Goal: Register for event/course

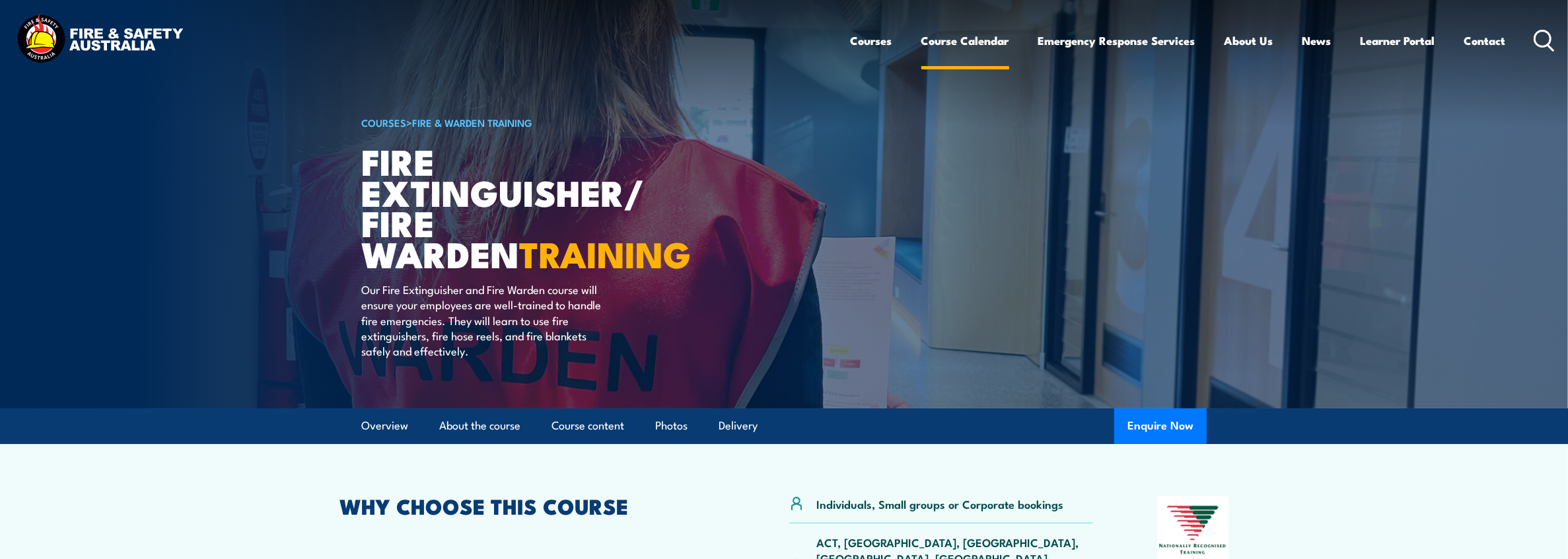
click at [947, 40] on link "Course Calendar" at bounding box center [965, 40] width 88 height 35
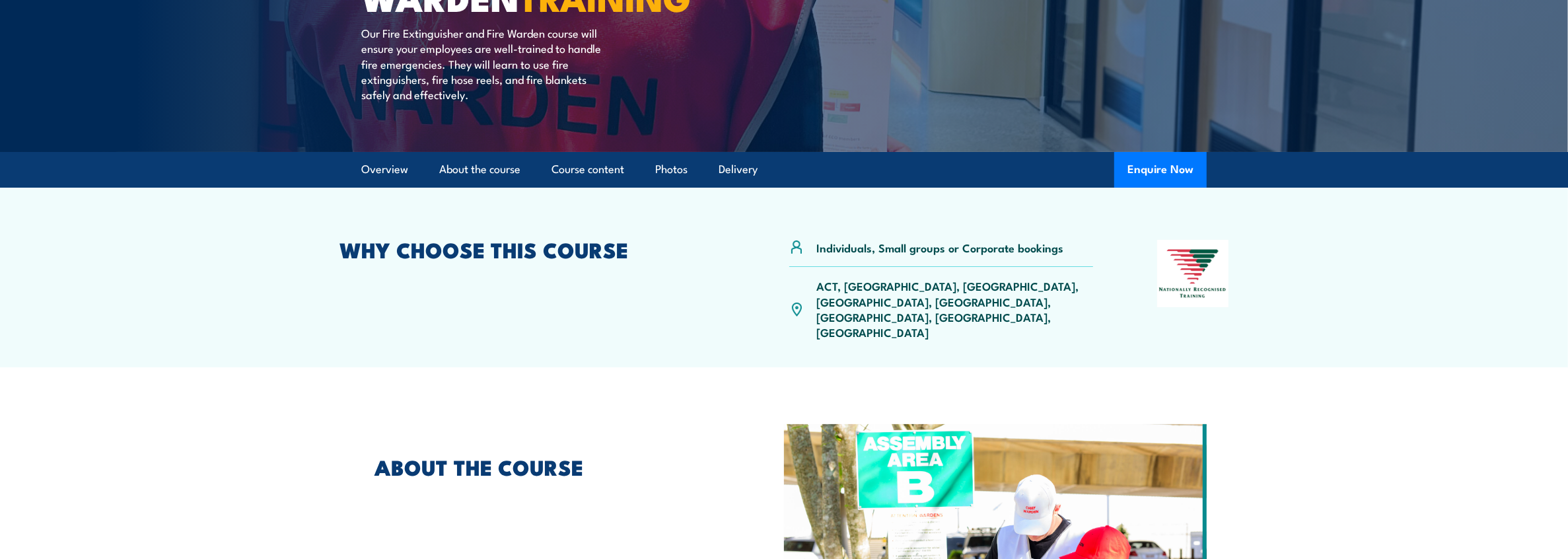
scroll to position [264, 0]
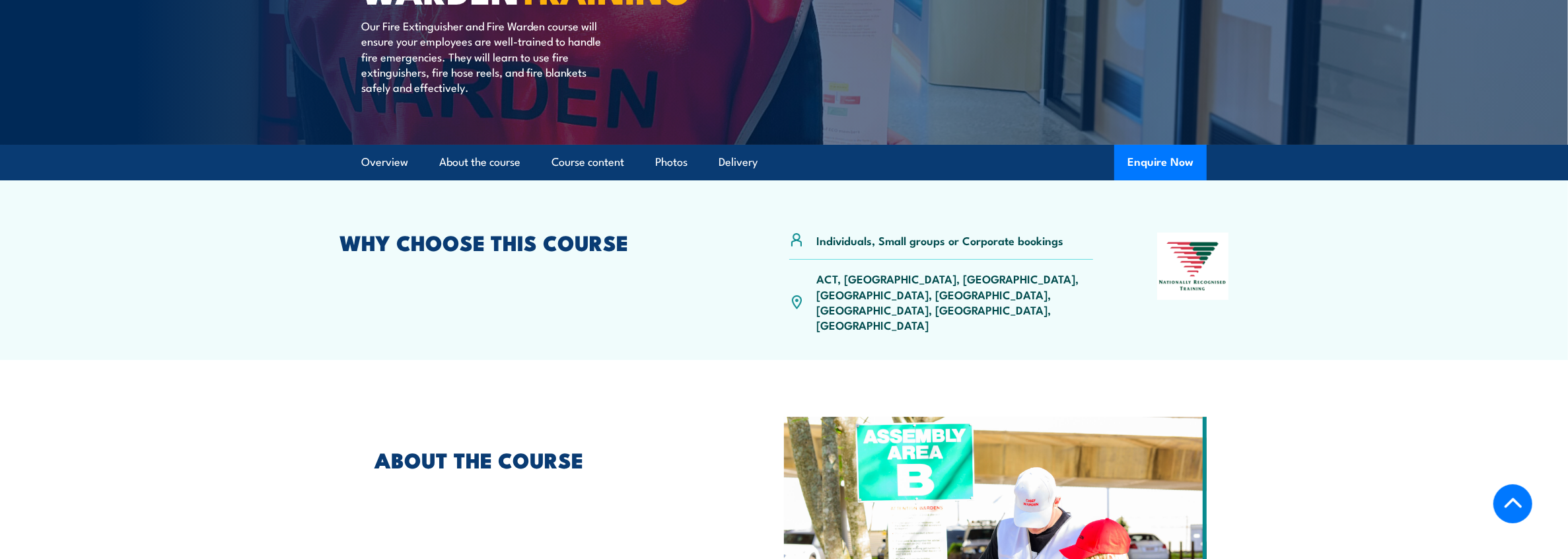
click at [931, 278] on p "ACT, [GEOGRAPHIC_DATA], [GEOGRAPHIC_DATA], [GEOGRAPHIC_DATA], [GEOGRAPHIC_DATA]…" at bounding box center [955, 302] width 276 height 62
click at [929, 278] on p "ACT, [GEOGRAPHIC_DATA], [GEOGRAPHIC_DATA], [GEOGRAPHIC_DATA], [GEOGRAPHIC_DATA]…" at bounding box center [955, 302] width 276 height 62
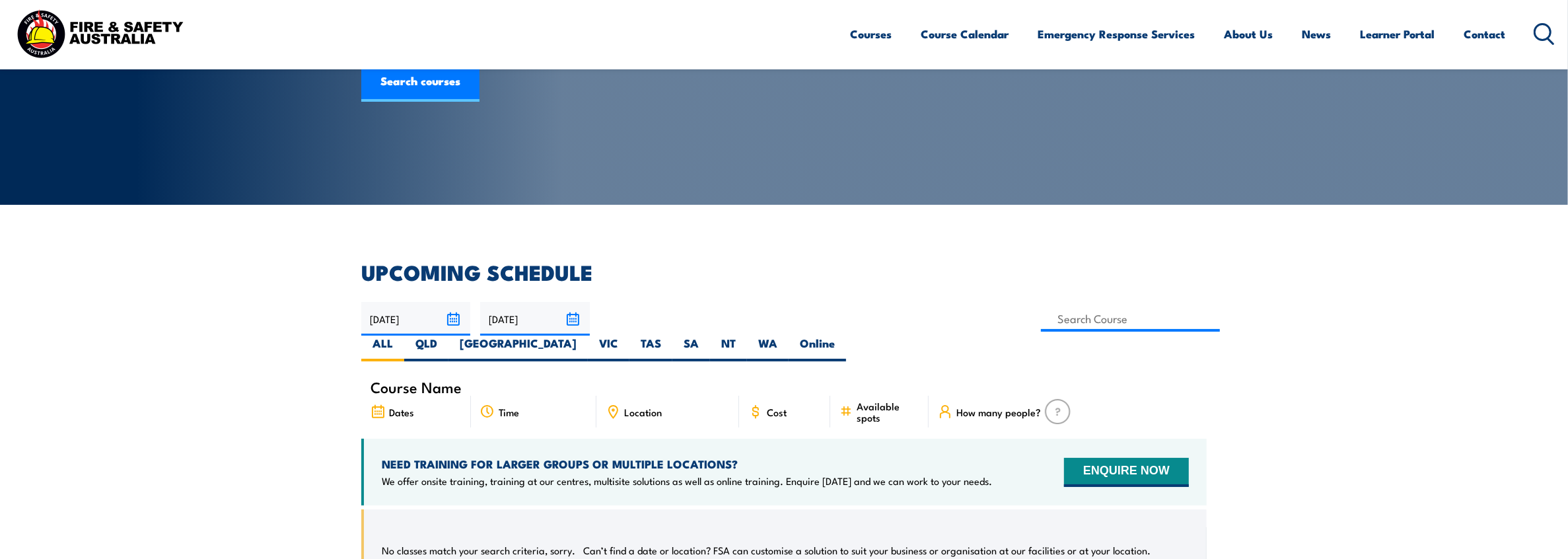
scroll to position [198, 0]
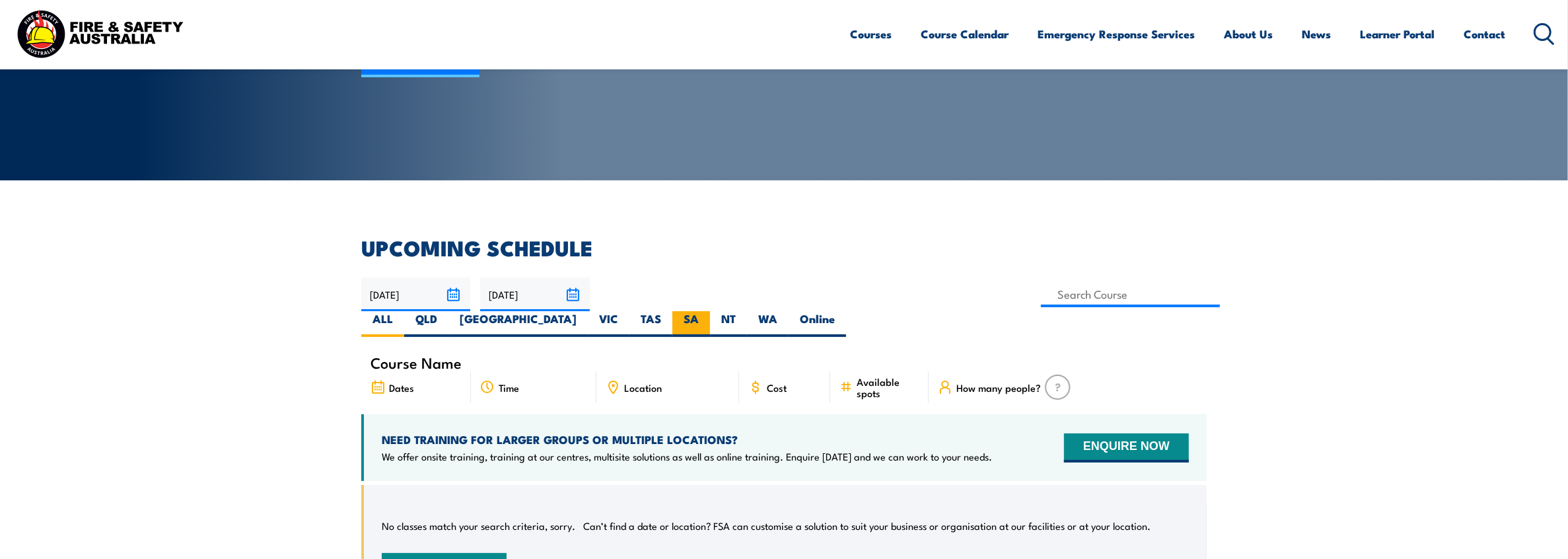
click at [710, 311] on label "SA" at bounding box center [691, 324] width 38 height 26
click at [707, 311] on input "SA" at bounding box center [702, 315] width 9 height 9
radio input "true"
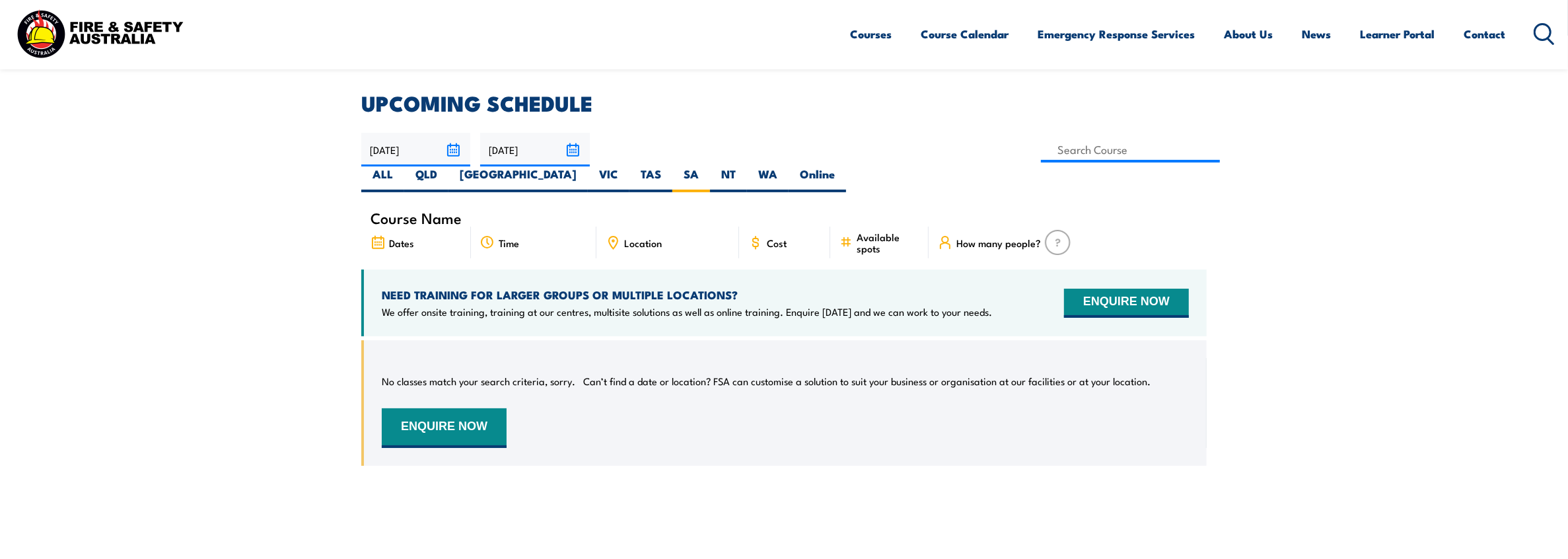
scroll to position [211, 0]
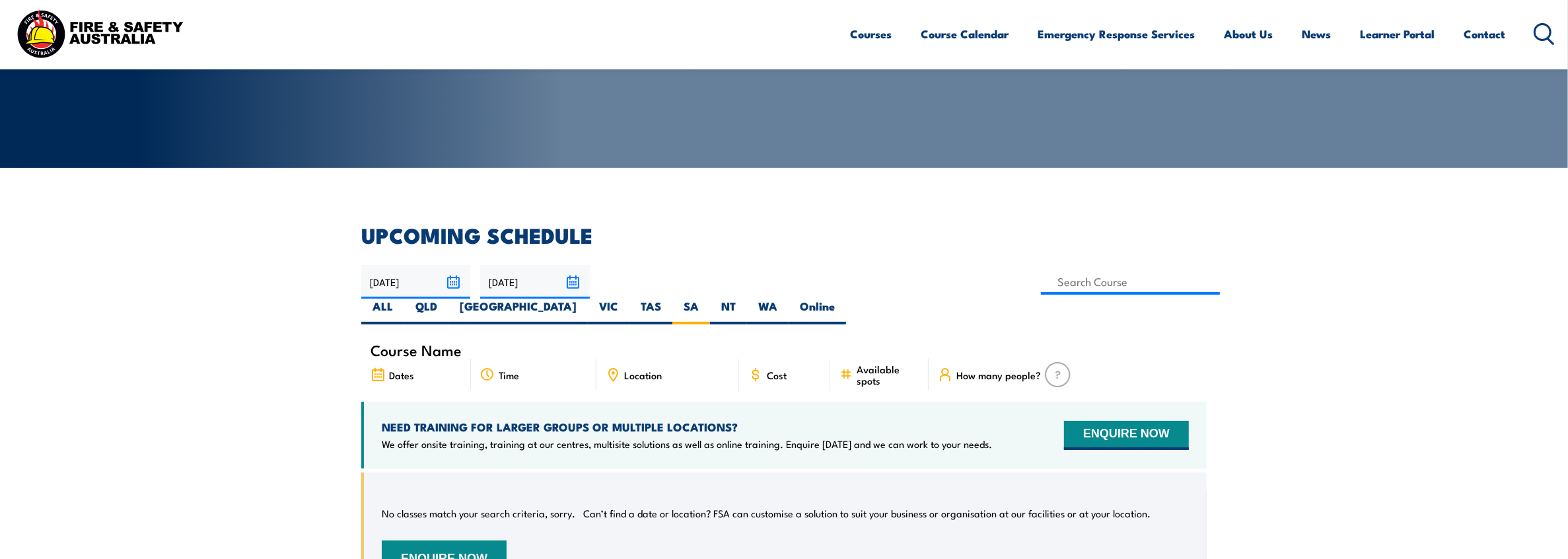
click at [412, 369] on span "Dates" at bounding box center [401, 374] width 25 height 11
click at [421, 344] on span "Course Name" at bounding box center [416, 350] width 91 height 11
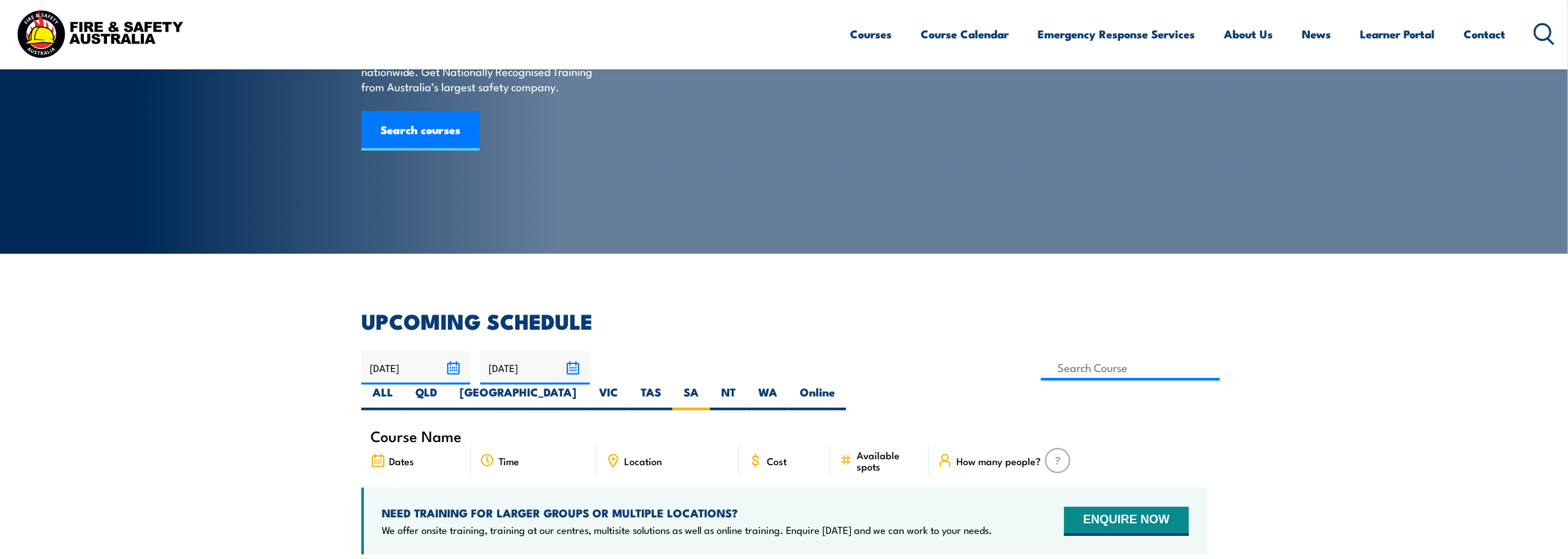
scroll to position [13, 0]
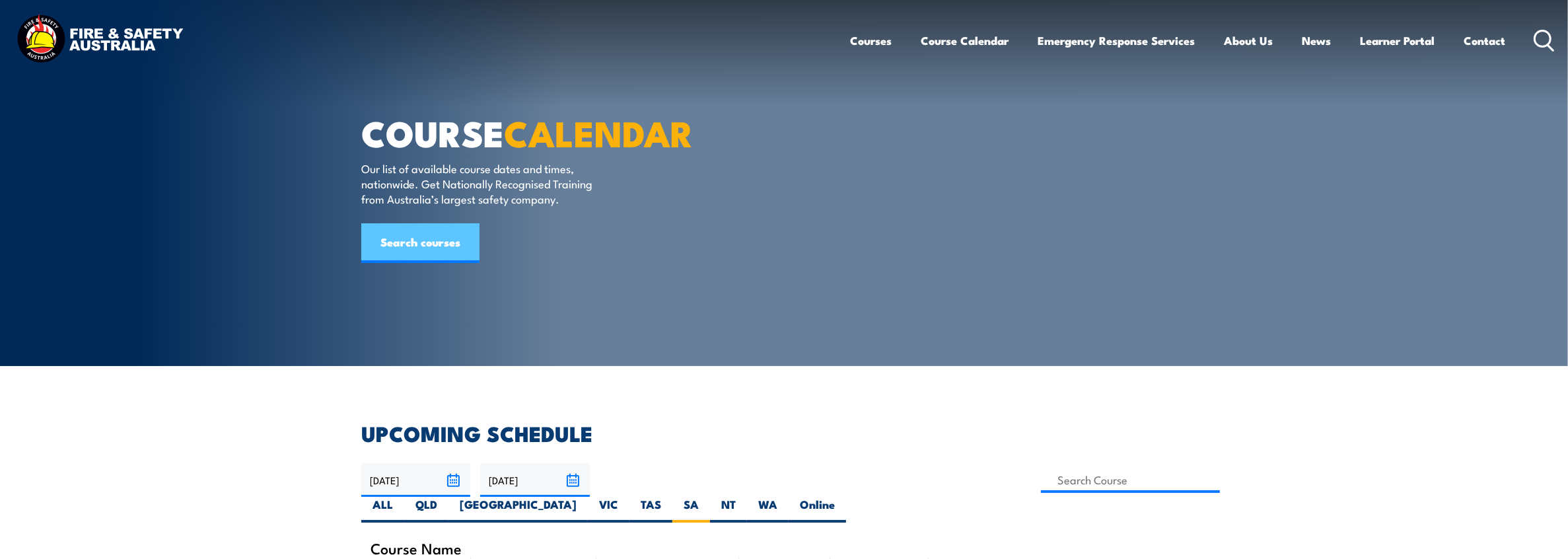
click at [446, 263] on link "Search courses" at bounding box center [420, 243] width 118 height 40
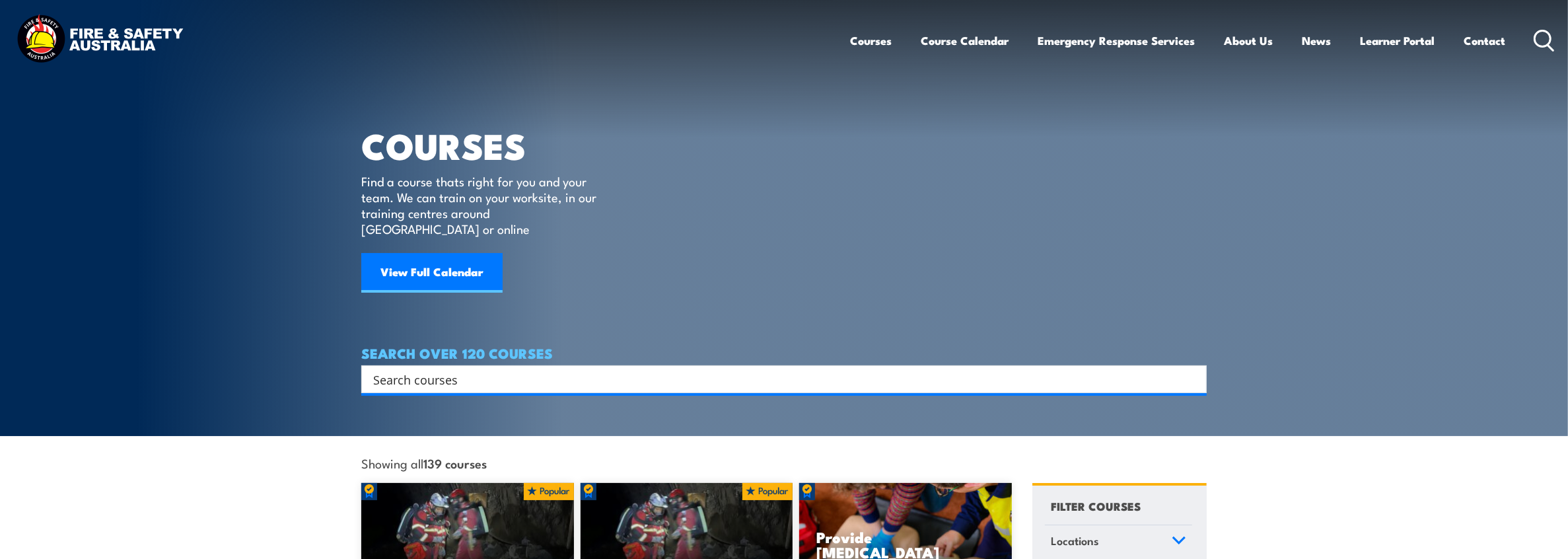
click at [543, 369] on input "Search input" at bounding box center [775, 379] width 804 height 20
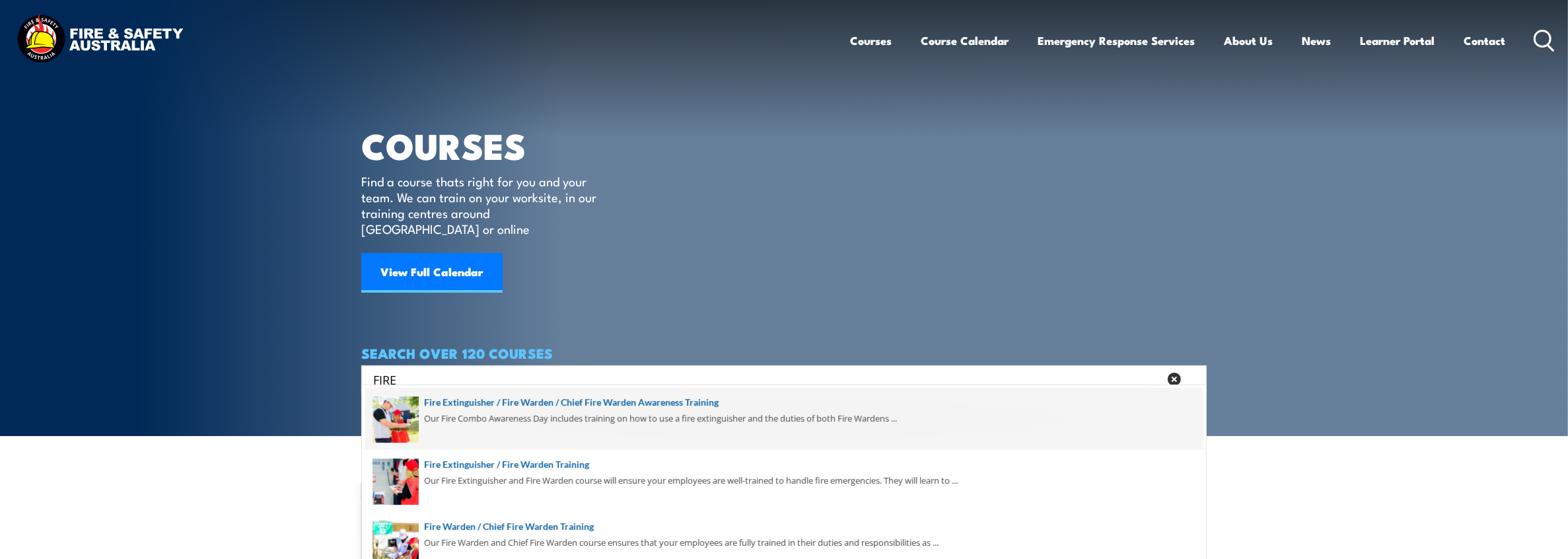
type input "FIRE"
click at [636, 409] on span at bounding box center [784, 419] width 837 height 62
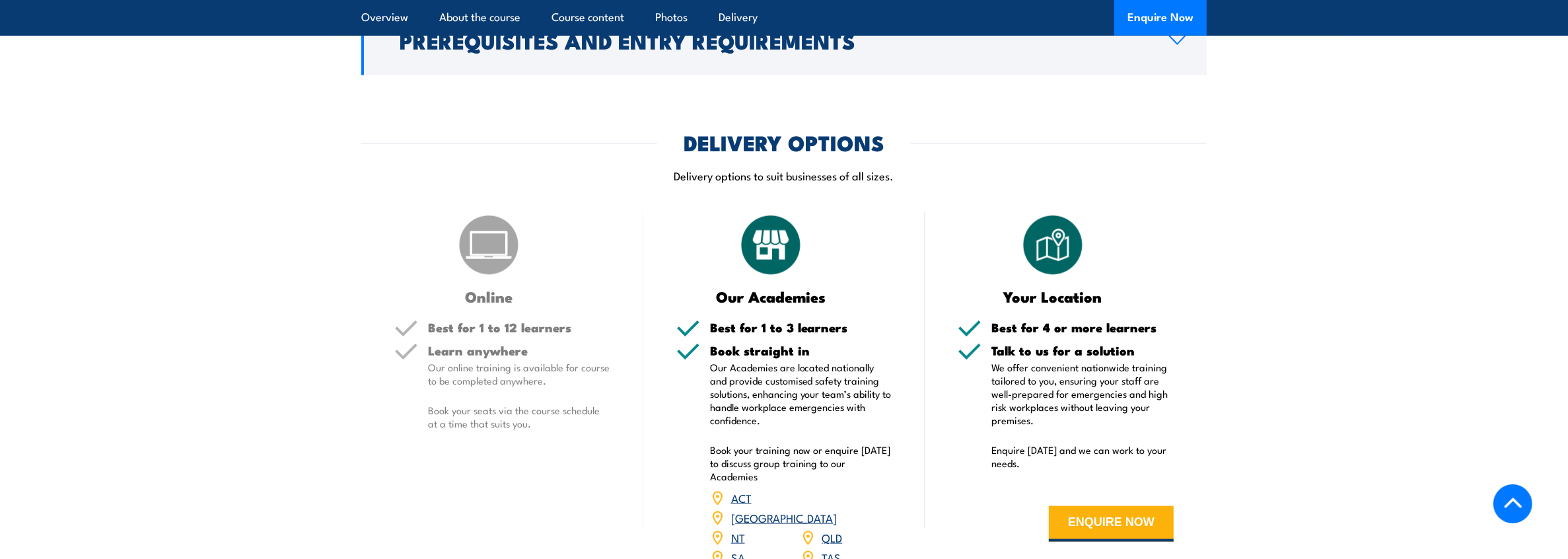
scroll to position [1651, 0]
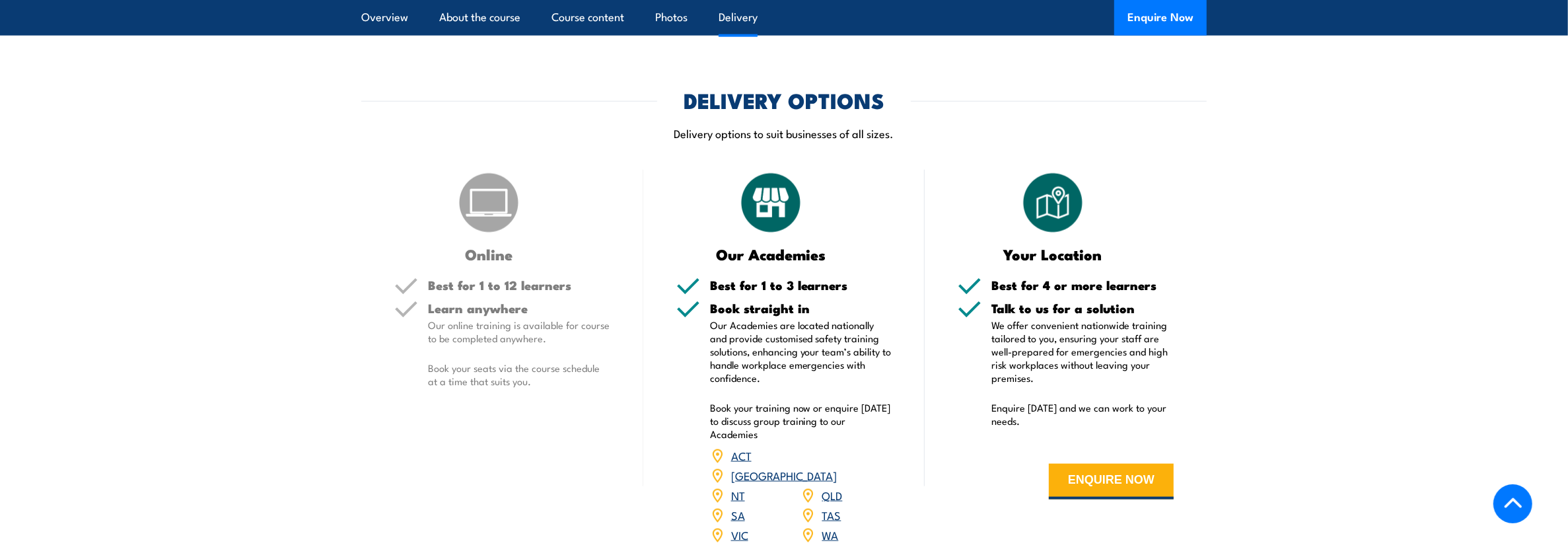
click at [735, 507] on link "SA" at bounding box center [738, 515] width 14 height 16
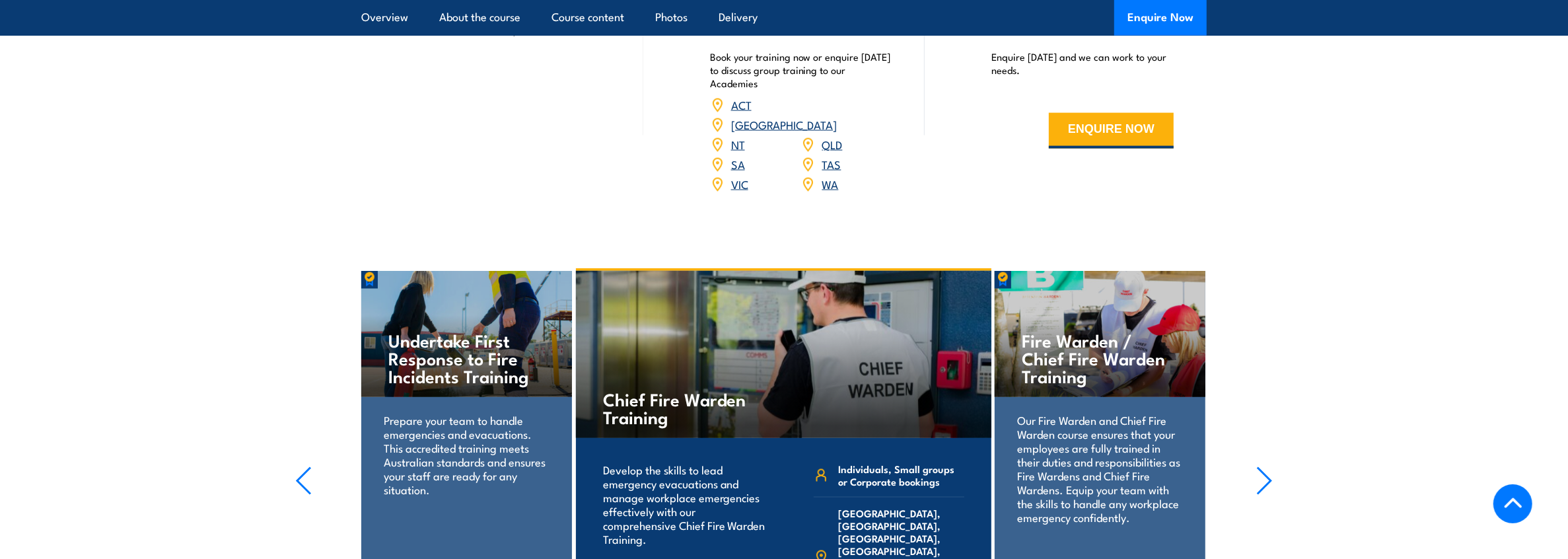
scroll to position [1982, 0]
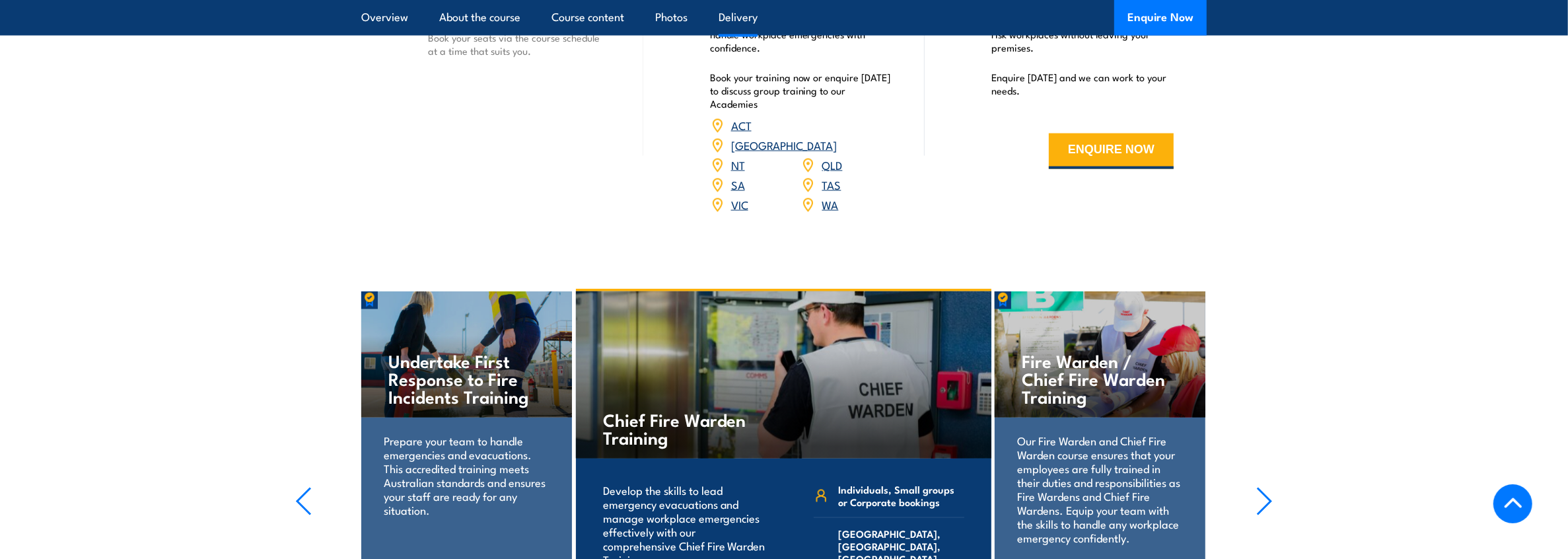
click at [1089, 352] on h4 "Fire Warden / Chief Fire Warden Training" at bounding box center [1100, 378] width 156 height 54
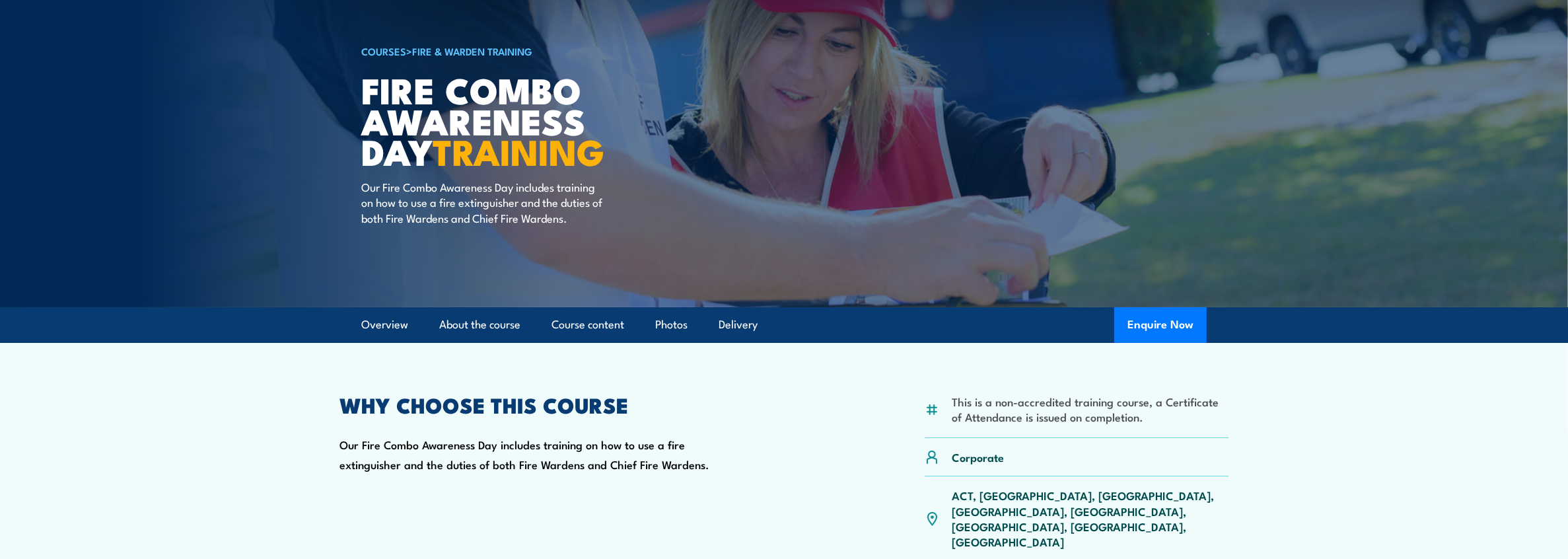
scroll to position [0, 0]
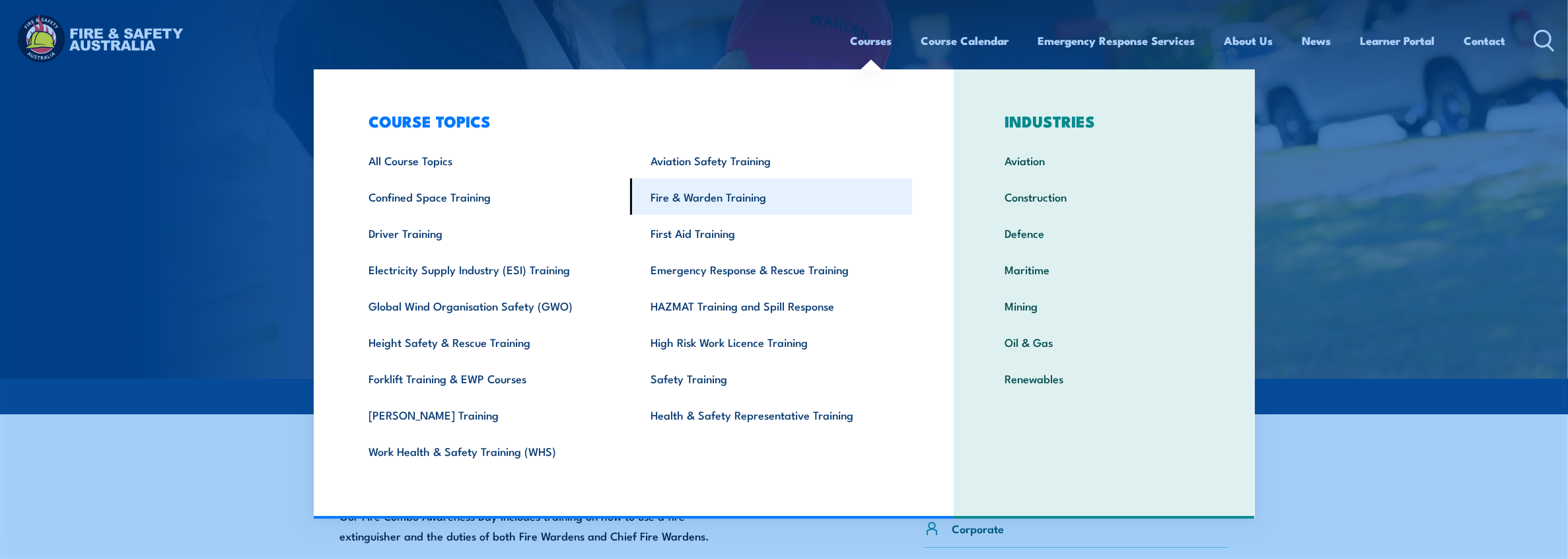
click at [750, 200] on link "Fire & Warden Training" at bounding box center [771, 197] width 282 height 36
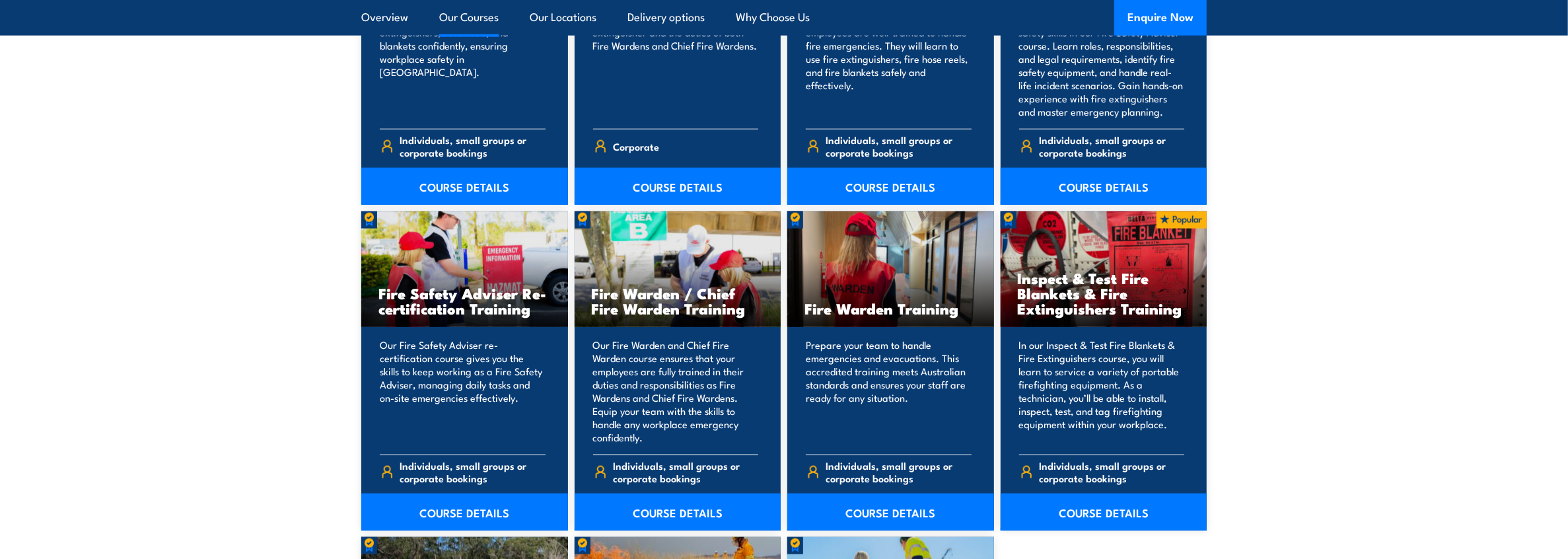
scroll to position [1651, 0]
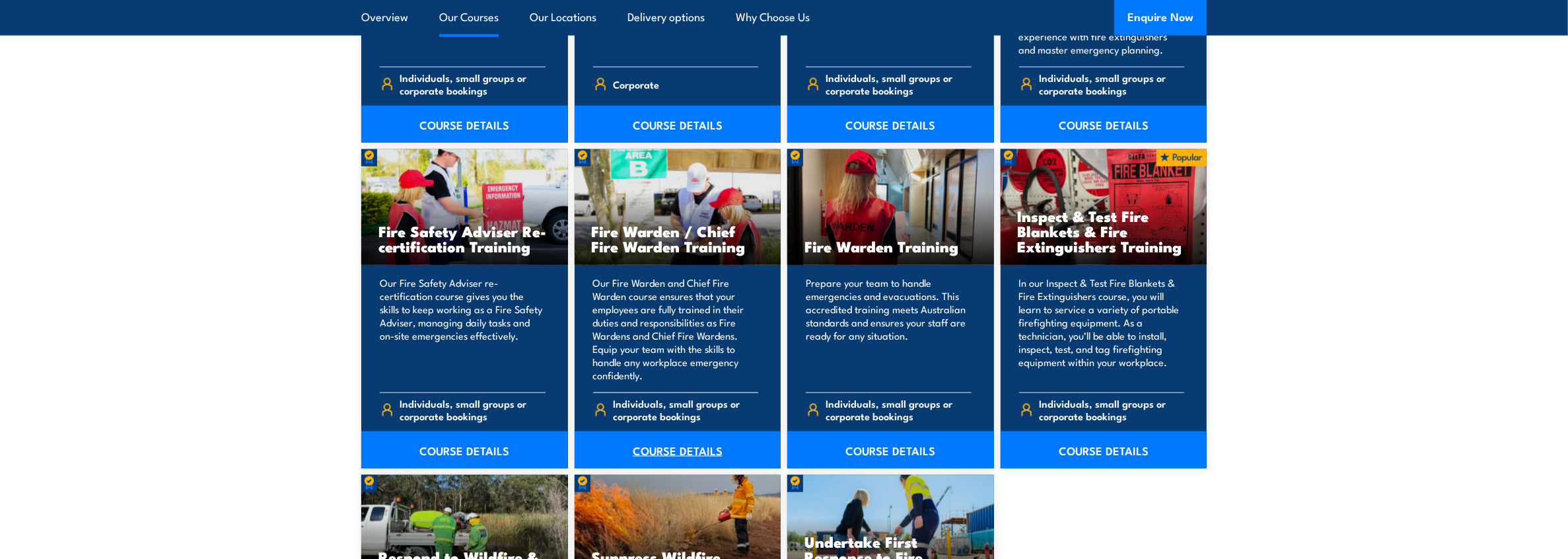
click at [672, 449] on link "COURSE DETAILS" at bounding box center [678, 450] width 207 height 37
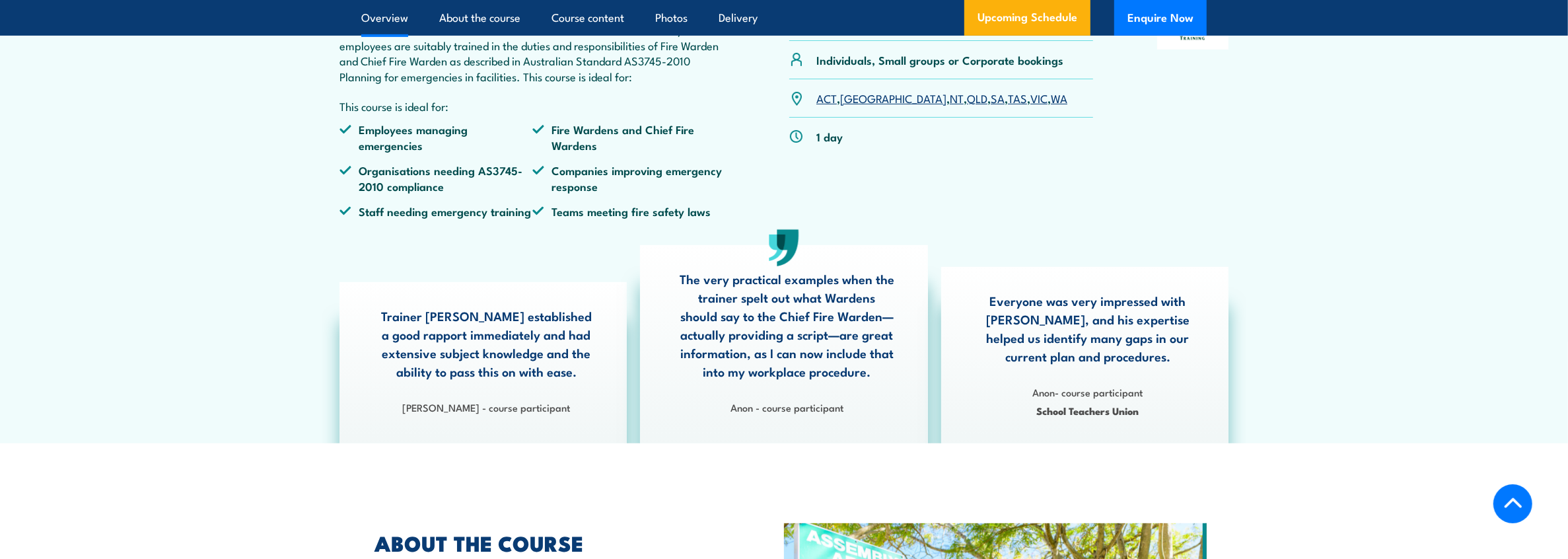
scroll to position [397, 0]
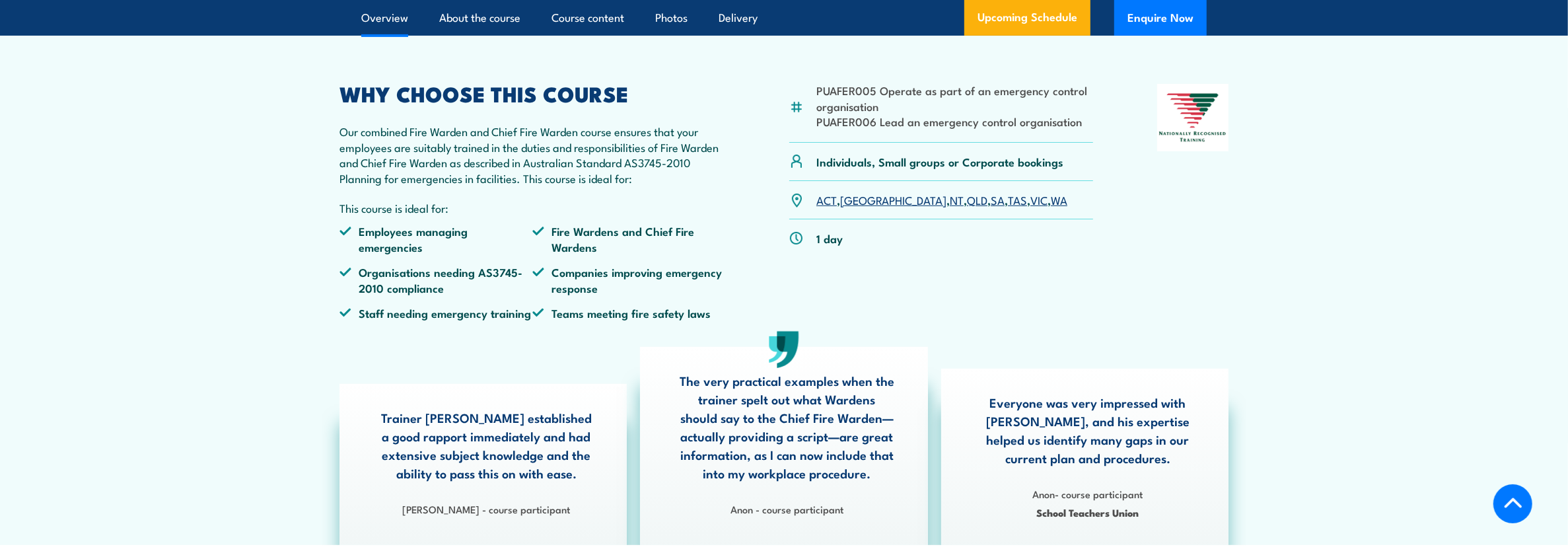
click at [990, 207] on link "SA" at bounding box center [997, 199] width 14 height 16
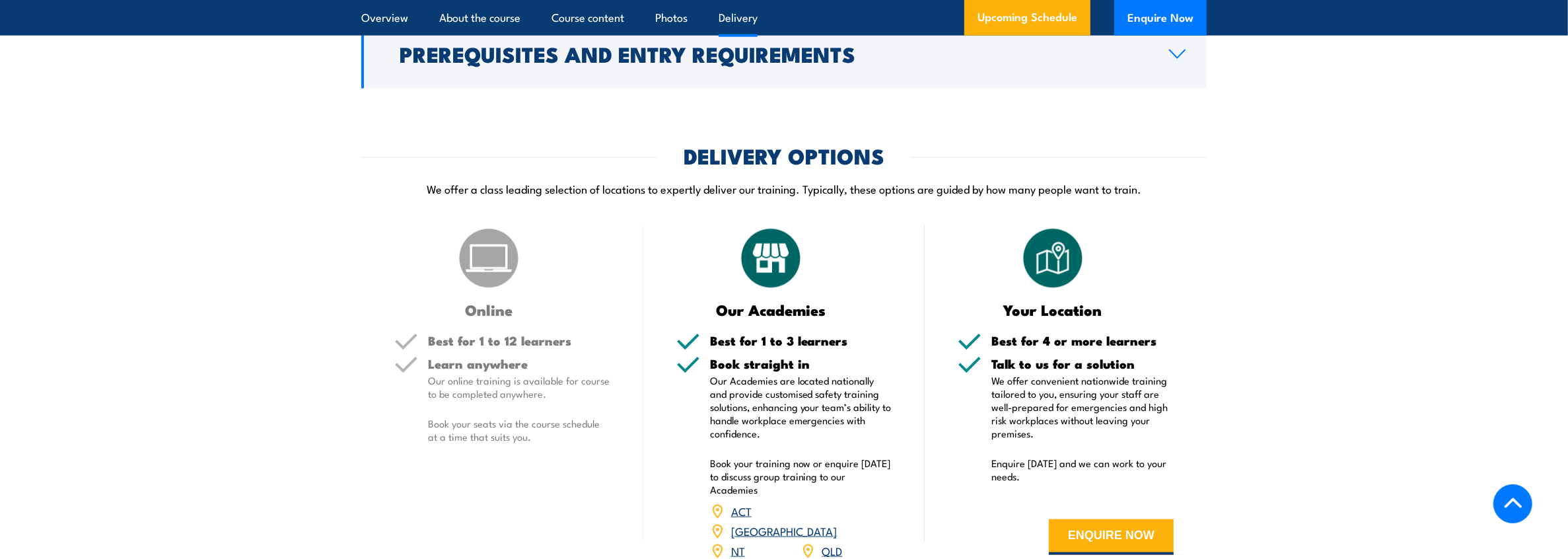
scroll to position [1846, 0]
